Goal: Task Accomplishment & Management: Use online tool/utility

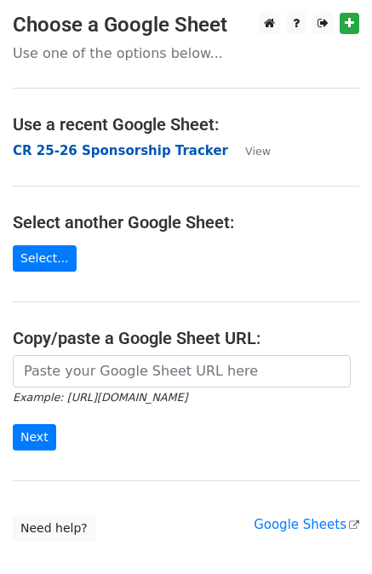
click at [61, 150] on strong "CR 25-26 Sponsorship Tracker" at bounding box center [120, 150] width 215 height 15
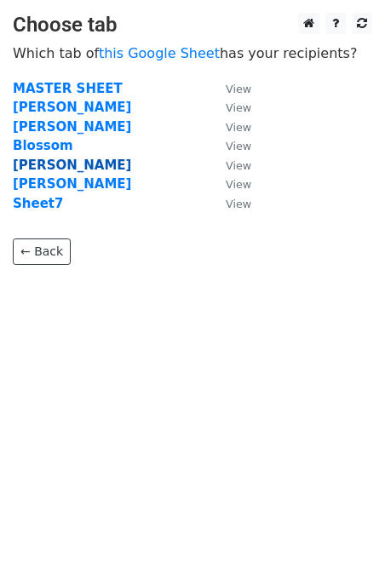
click at [36, 169] on strong "[PERSON_NAME]" at bounding box center [72, 165] width 118 height 15
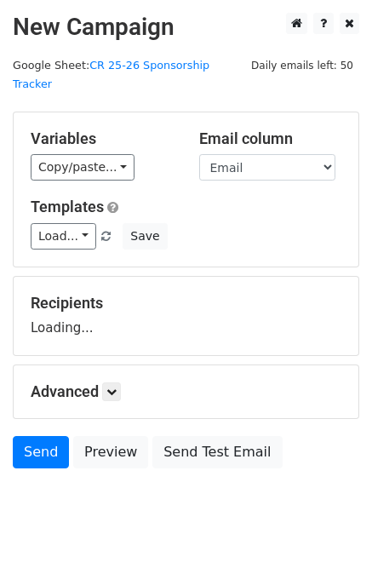
click at [33, 166] on div "Variables Copy/paste... {{No}} {{Company Name}} {{Company Website}} {{Exec in-c…" at bounding box center [186, 189] width 345 height 154
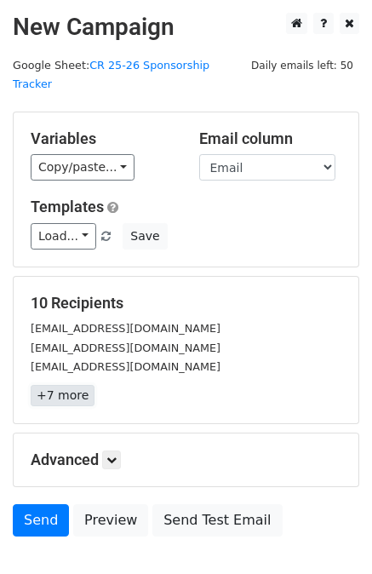
click at [55, 385] on link "+7 more" at bounding box center [63, 395] width 64 height 21
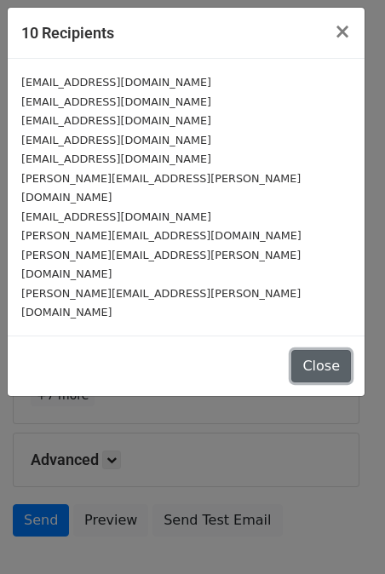
click at [326, 350] on button "Close" at bounding box center [321, 366] width 60 height 32
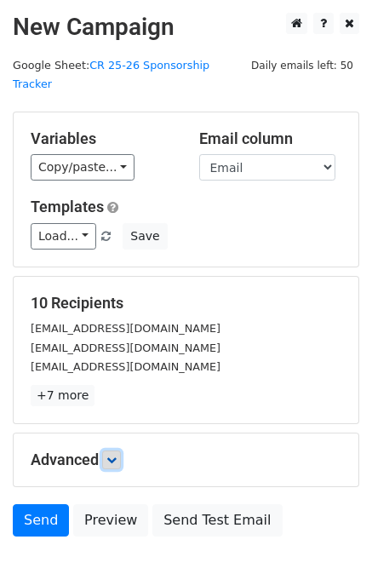
click at [112, 455] on icon at bounding box center [111, 460] width 10 height 10
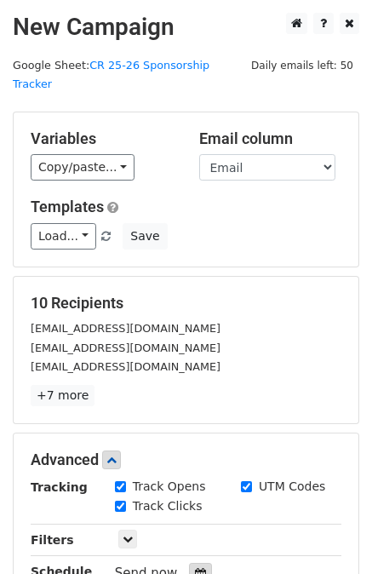
click at [195, 568] on icon at bounding box center [200, 574] width 11 height 12
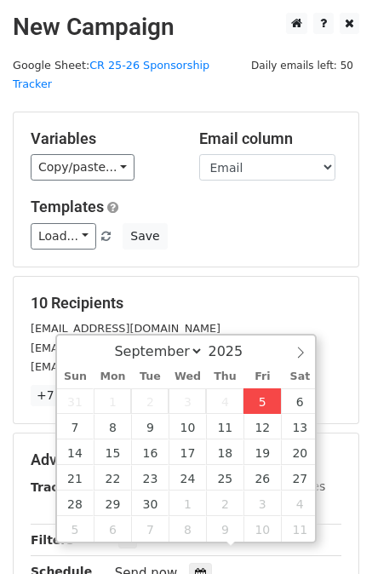
type input "2025-09-05 14:38"
type input "02"
type input "38"
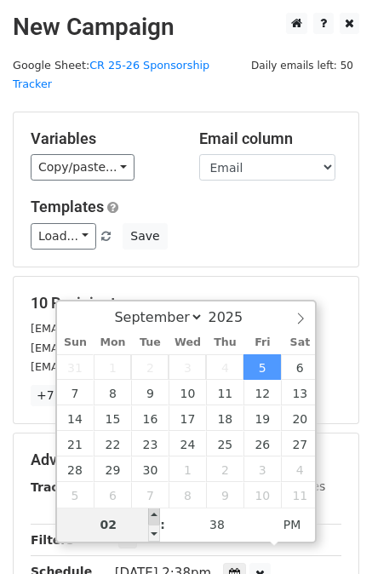
type input "2025-09-05 15:38"
type input "03"
click at [155, 519] on span at bounding box center [154, 515] width 12 height 17
type input "2025-09-05 16:38"
type input "04"
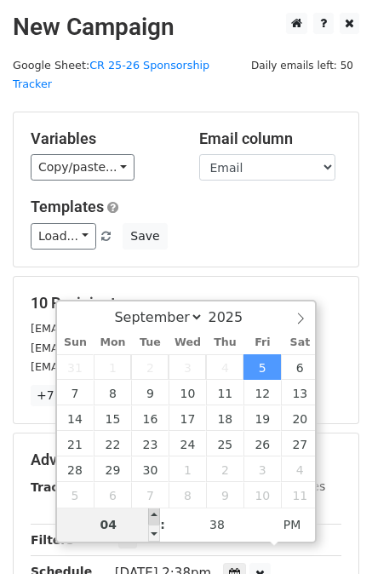
click at [155, 519] on span at bounding box center [154, 515] width 12 height 17
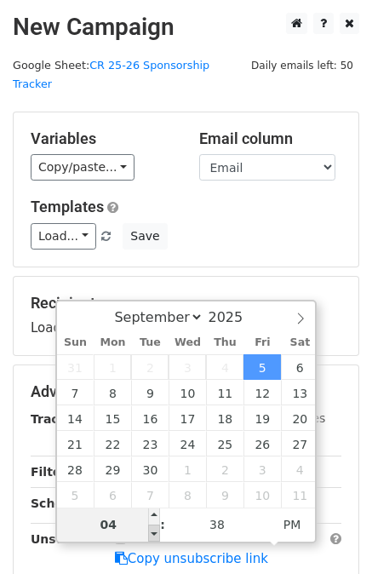
type input "2025-09-05 15:38"
type input "03"
click at [156, 530] on span at bounding box center [154, 532] width 12 height 17
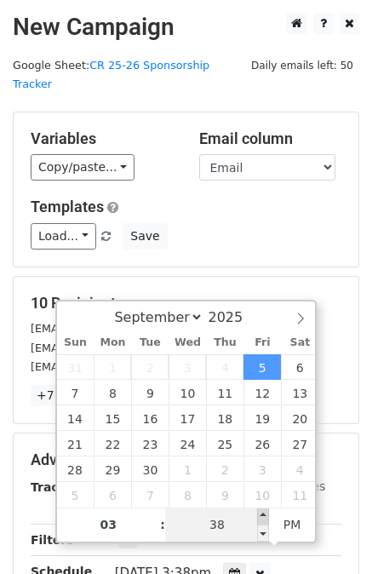
type input "2025-09-05 15:43"
type input "43"
click at [260, 516] on span at bounding box center [263, 515] width 12 height 17
type input "2025-09-05 15:48"
type input "48"
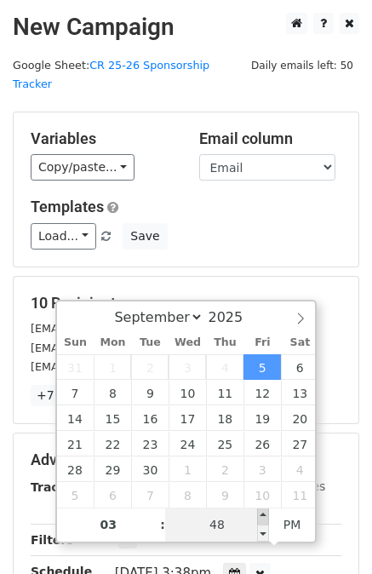
click at [260, 516] on span at bounding box center [263, 515] width 12 height 17
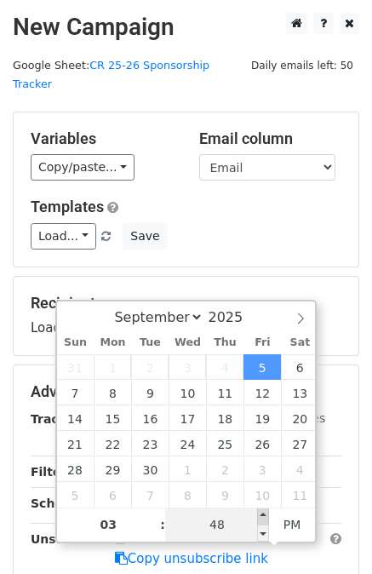
type input "2025-09-05 15:53"
type input "53"
click at [260, 516] on span at bounding box center [263, 515] width 12 height 17
type input "2025-09-05 15:58"
type input "58"
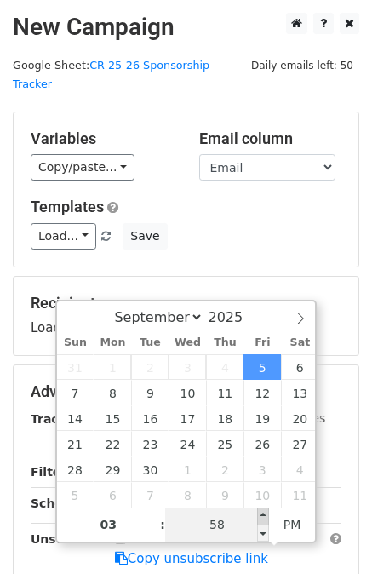
click at [260, 516] on span at bounding box center [263, 515] width 12 height 17
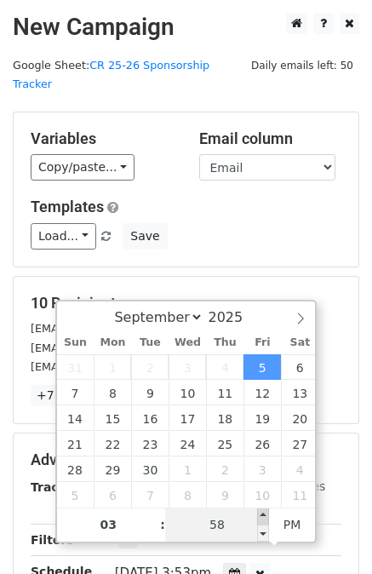
type input "2025-09-05 16:00"
type input "04"
type input "00"
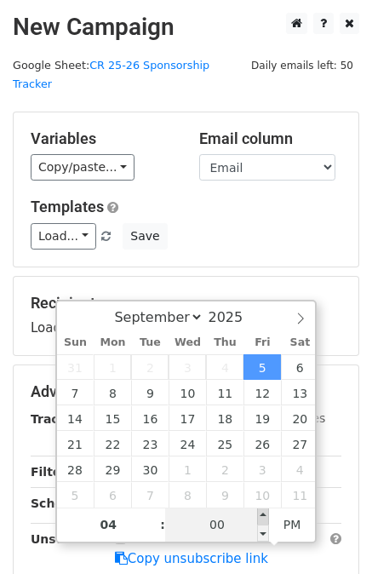
click at [260, 516] on span at bounding box center [263, 515] width 12 height 17
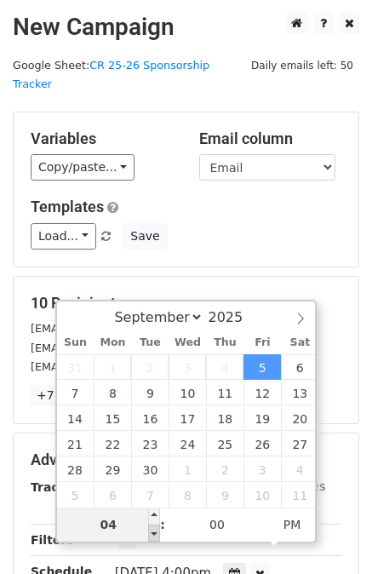
type input "2025-09-05 15:00"
type input "03"
click at [158, 537] on span at bounding box center [154, 532] width 12 height 17
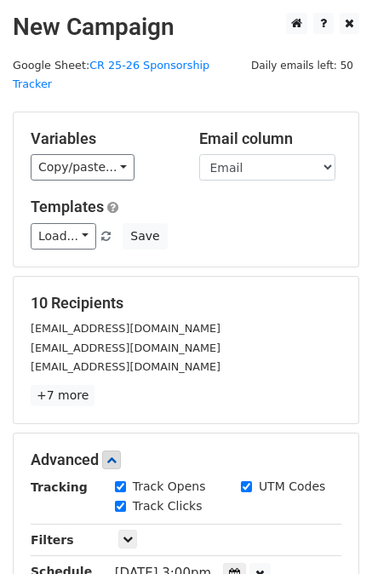
click at [181, 294] on h5 "10 Recipients" at bounding box center [186, 303] width 311 height 19
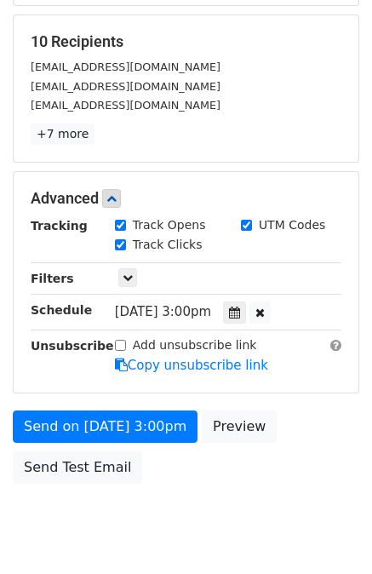
scroll to position [295, 0]
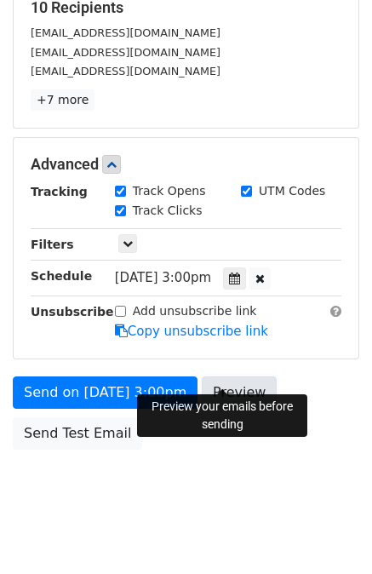
click at [230, 376] on link "Preview" at bounding box center [239, 392] width 75 height 32
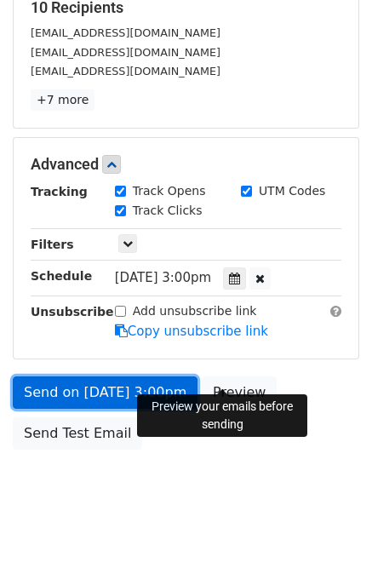
click at [115, 376] on link "Send on Sep 5 at 3:00pm" at bounding box center [105, 392] width 185 height 32
